Goal: Task Accomplishment & Management: Manage account settings

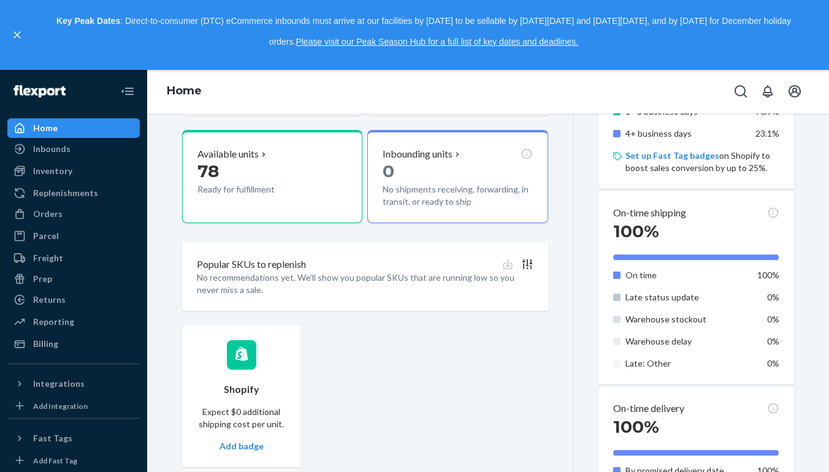
scroll to position [456, 0]
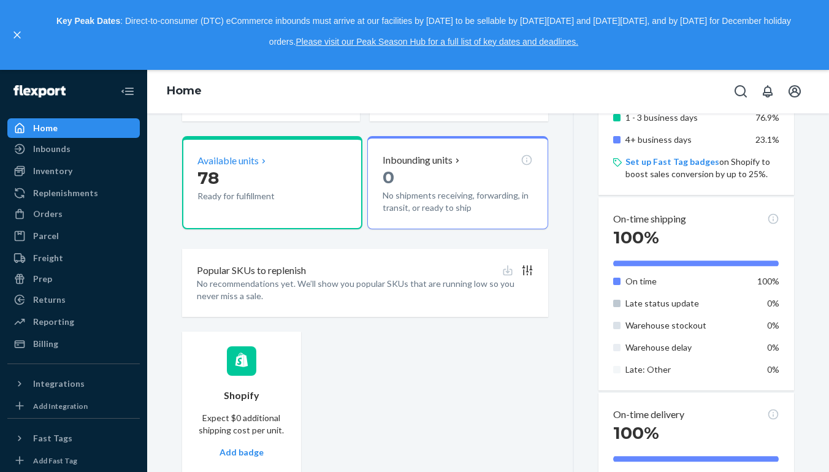
click at [300, 196] on p "Ready for fulfillment" at bounding box center [253, 196] width 113 height 12
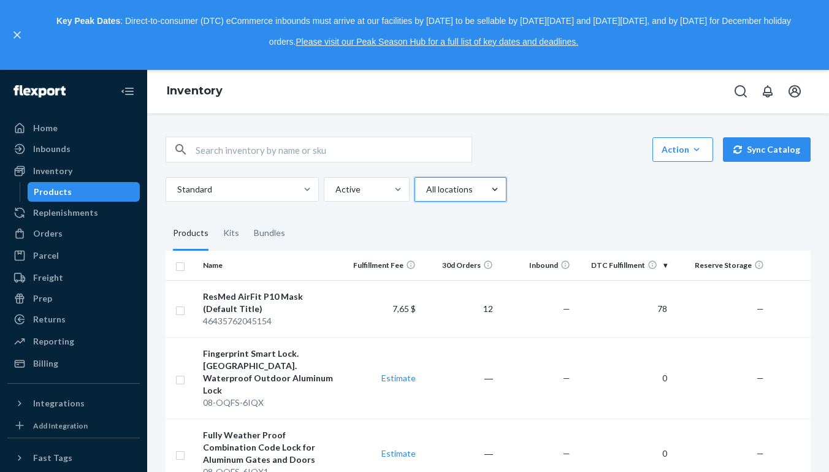
click at [15, 36] on icon "close," at bounding box center [16, 34] width 7 height 7
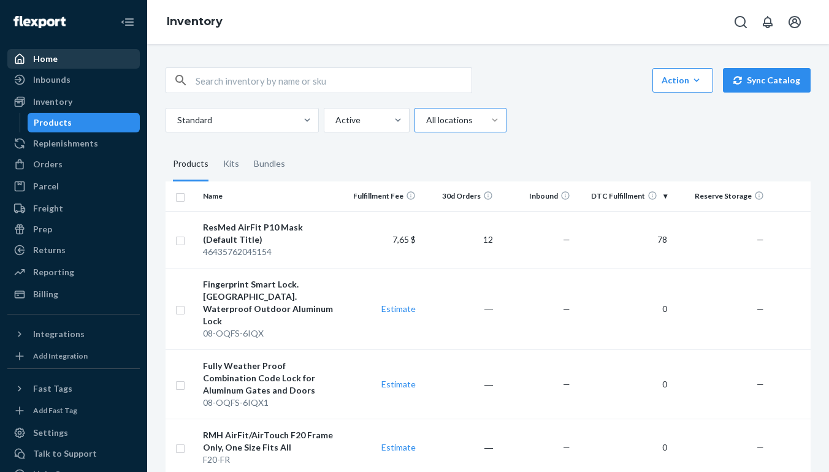
click at [101, 68] on link "Home" at bounding box center [73, 59] width 132 height 20
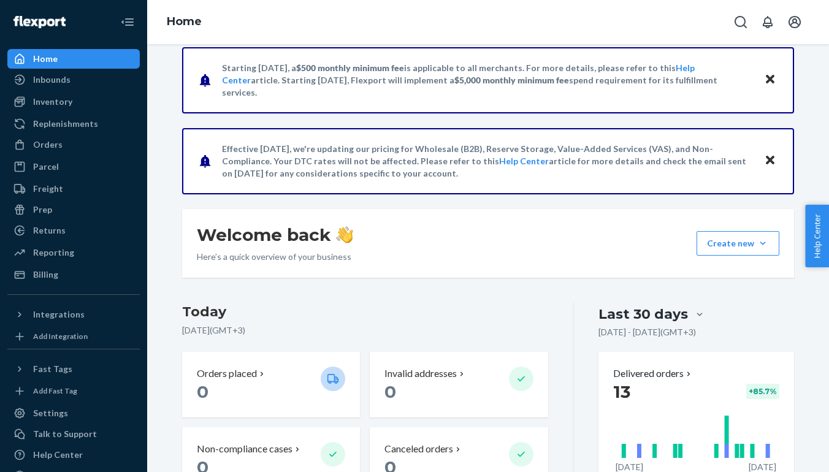
scroll to position [4, 0]
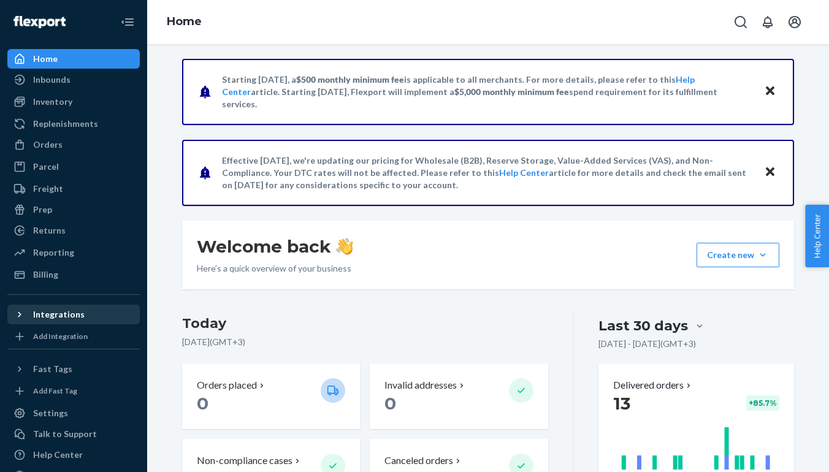
click at [108, 322] on div "Integrations" at bounding box center [74, 314] width 130 height 17
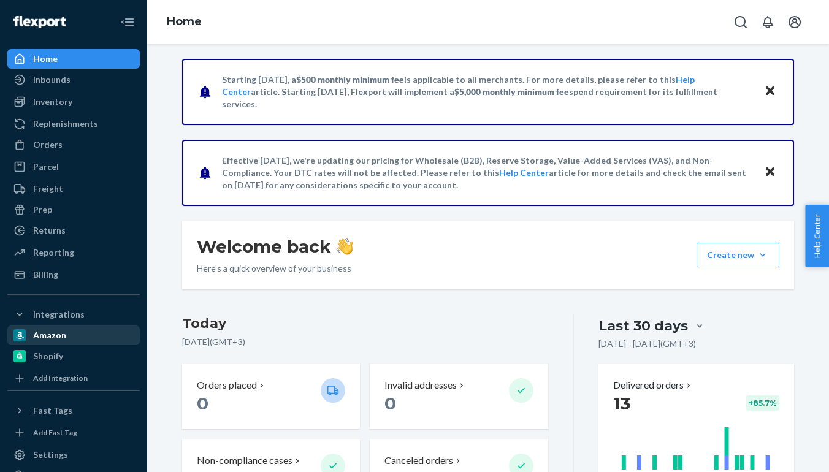
click at [91, 337] on div "Amazon" at bounding box center [74, 335] width 130 height 17
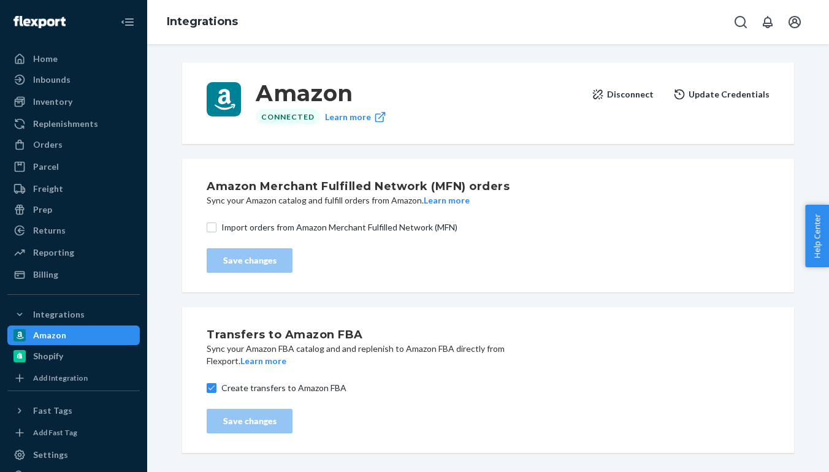
click at [212, 234] on div "Amazon Merchant Fulfilled Network (MFN) orders Sync your Amazon catalog and ful…" at bounding box center [488, 226] width 563 height 104
click at [214, 229] on input "Import orders from Amazon Merchant Fulfilled Network (MFN)" at bounding box center [212, 228] width 10 height 10
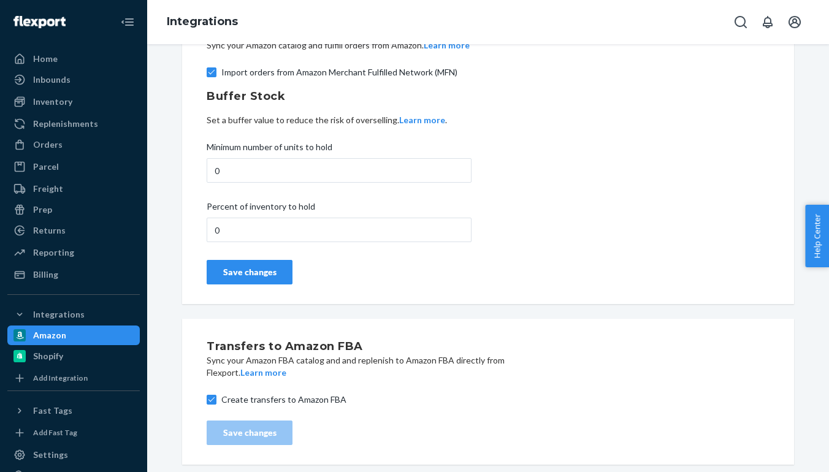
click at [543, 248] on div "Amazon Merchant Fulfilled Network (MFN) orders Sync your Amazon catalog and ful…" at bounding box center [488, 153] width 563 height 271
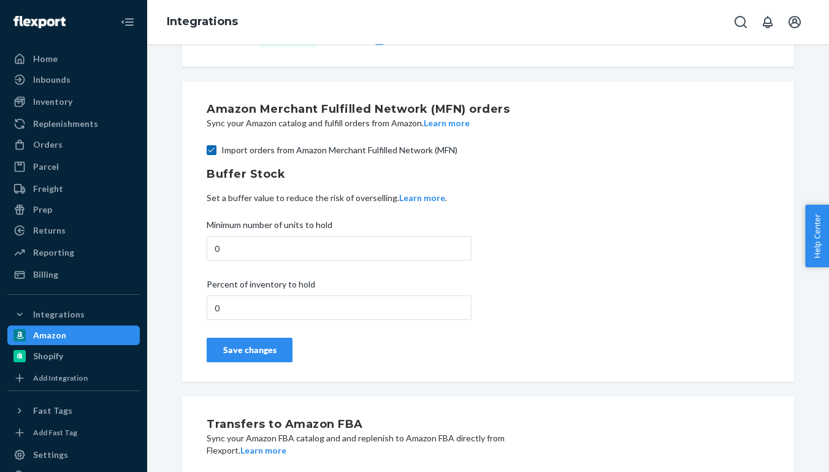
click at [210, 153] on input "Import orders from Amazon Merchant Fulfilled Network (MFN)" at bounding box center [212, 150] width 10 height 10
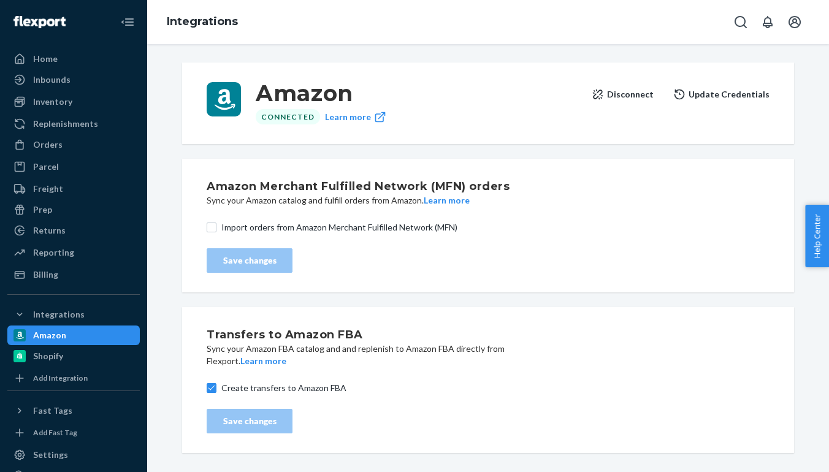
click at [342, 420] on div "Transfers to Amazon FBA Sync your Amazon FBA catalog and and replenish to Amazo…" at bounding box center [488, 380] width 563 height 117
click at [281, 364] on button "Learn more" at bounding box center [263, 361] width 46 height 12
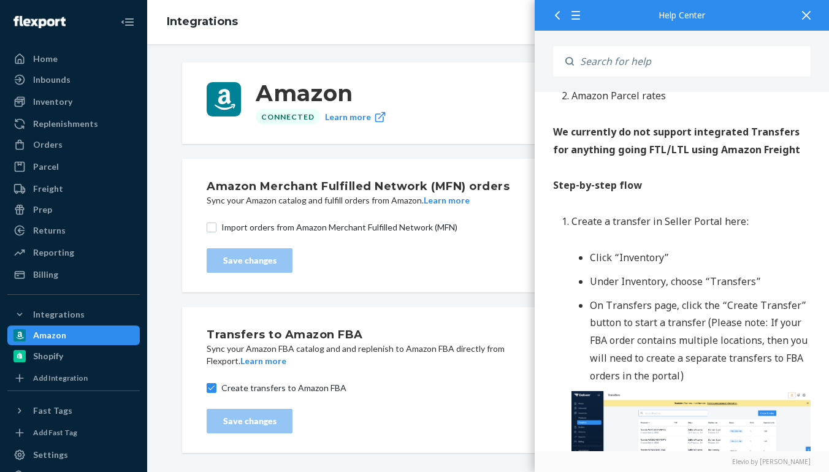
click at [468, 408] on div "Transfers to Amazon FBA Sync your Amazon FBA catalog and and replenish to Amazo…" at bounding box center [488, 380] width 563 height 117
click at [410, 289] on div "Amazon Merchant Fulfilled Network (MFN) orders Sync your Amazon catalog and ful…" at bounding box center [488, 226] width 612 height 134
click at [367, 232] on span "Import orders from Amazon Merchant Fulfilled Network (MFN)" at bounding box center [495, 227] width 548 height 12
click at [217, 232] on input "Import orders from Amazon Merchant Fulfilled Network (MFN)" at bounding box center [212, 228] width 10 height 10
checkbox input "true"
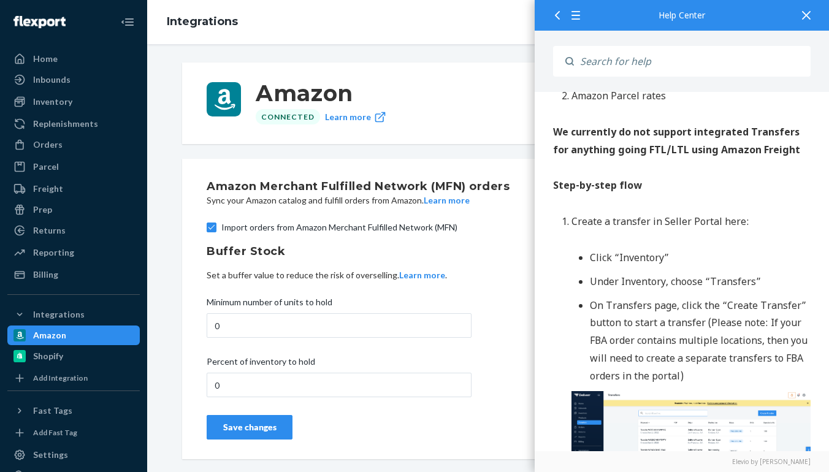
click at [560, 18] on icon at bounding box center [557, 15] width 9 height 9
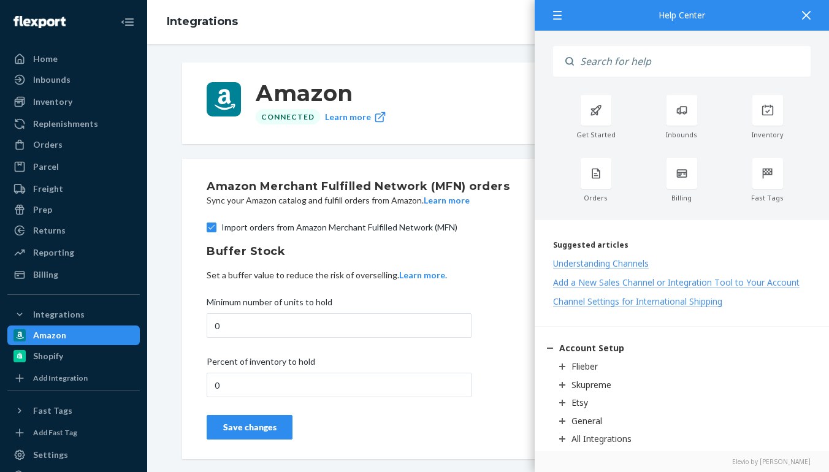
click at [808, 19] on icon at bounding box center [806, 15] width 9 height 9
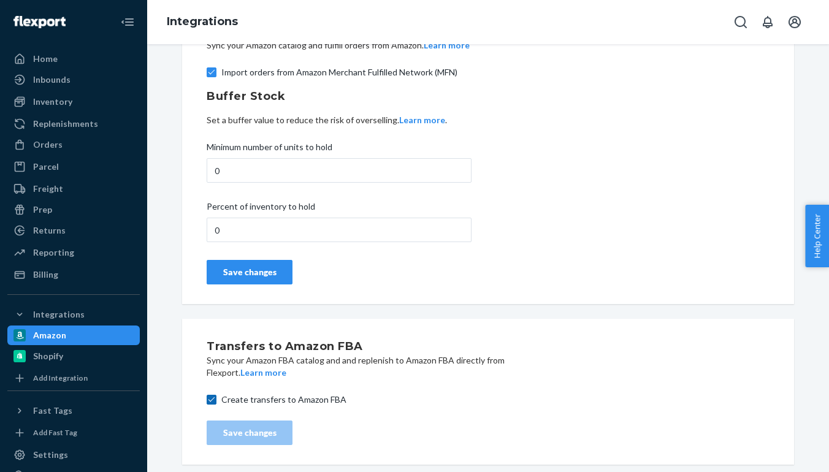
click at [214, 404] on input "Create transfers to Amazon FBA" at bounding box center [212, 400] width 10 height 10
checkbox input "false"
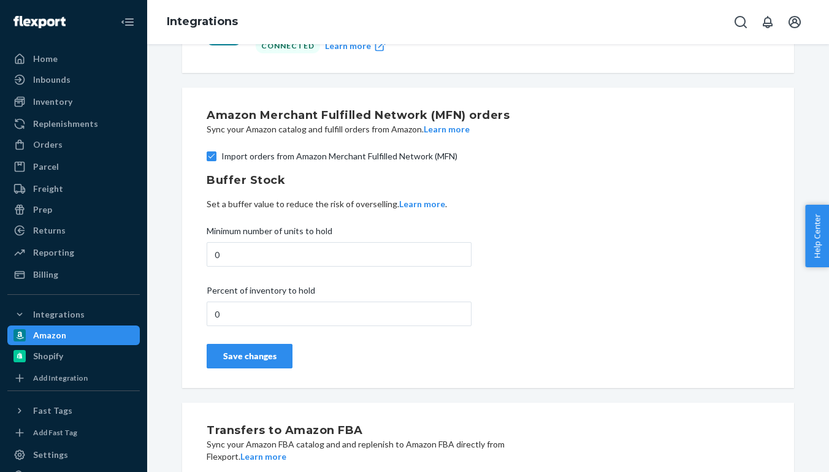
scroll to position [72, 0]
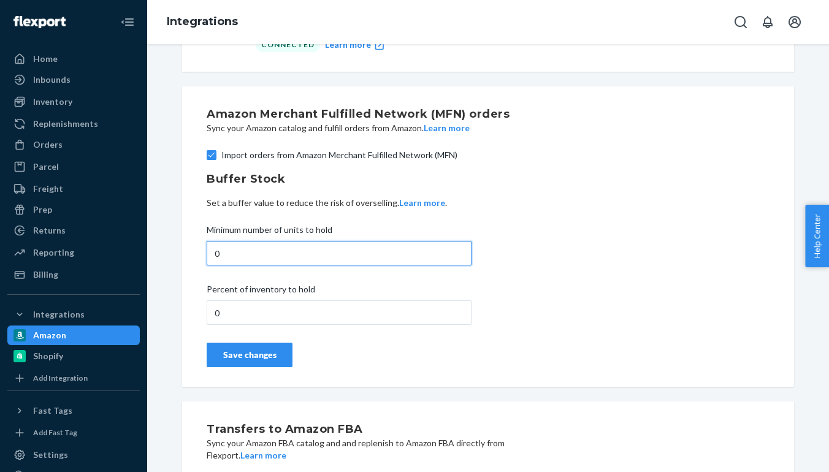
click at [352, 256] on input "0" at bounding box center [339, 253] width 265 height 25
type input "75"
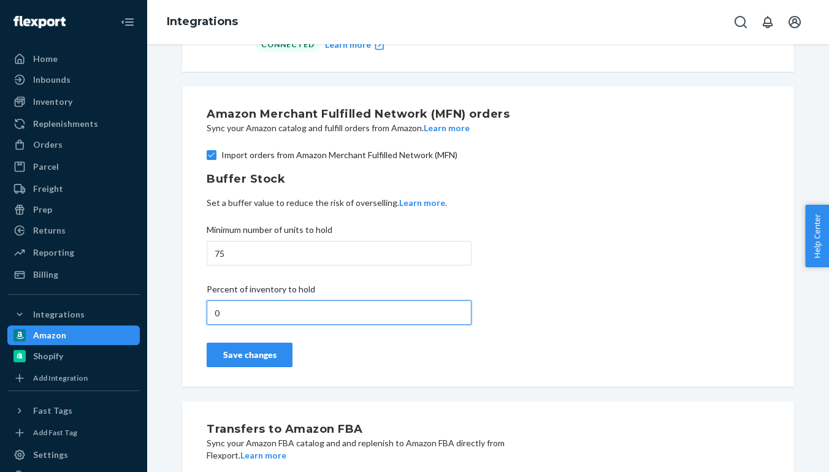
click at [362, 314] on input "0" at bounding box center [339, 313] width 265 height 25
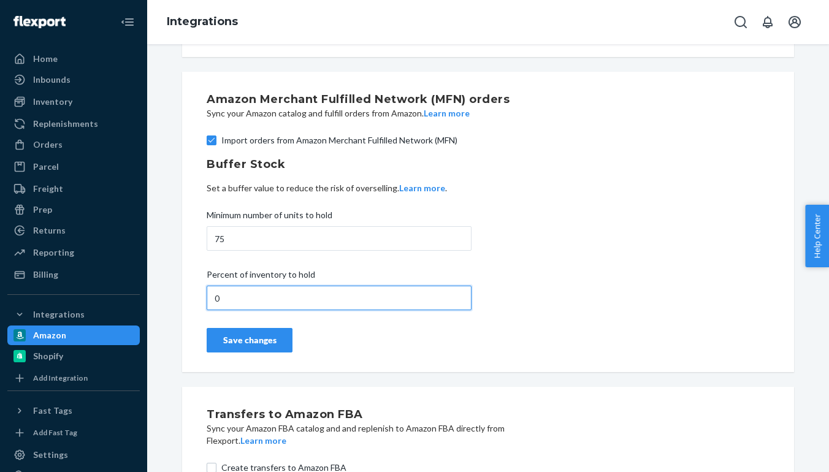
scroll to position [88, 0]
